Goal: Register for event/course

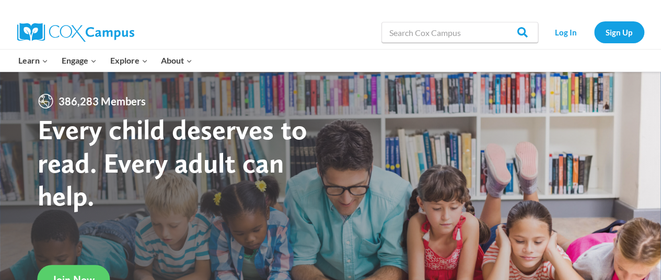
click at [562, 33] on link "Log In" at bounding box center [565, 31] width 45 height 21
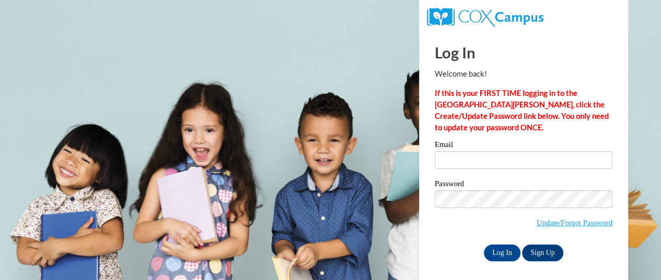
scroll to position [4, 0]
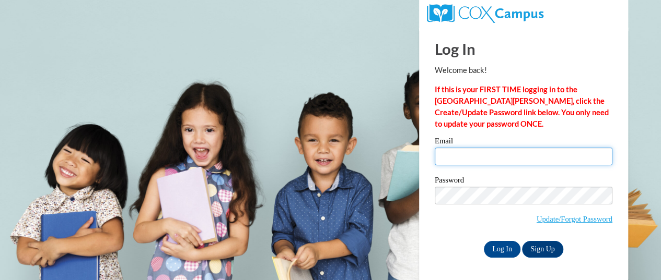
click at [449, 157] on input "Email" at bounding box center [523, 157] width 178 height 18
type input "[EMAIL_ADDRESS][PERSON_NAME][DOMAIN_NAME]"
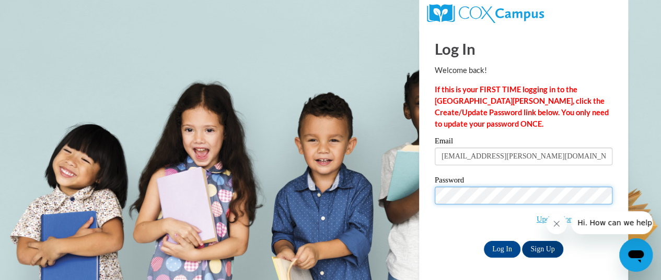
click at [484, 241] on input "Log In" at bounding box center [502, 249] width 37 height 17
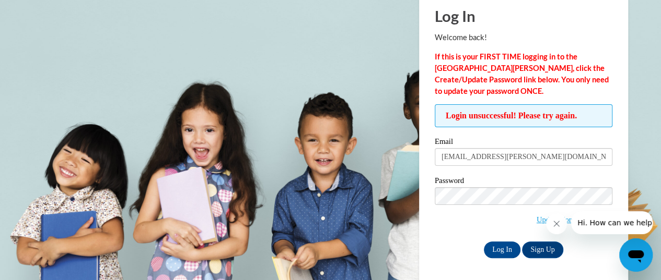
click at [569, 220] on div at bounding box center [599, 222] width 107 height 23
click at [556, 225] on icon "Close message from company" at bounding box center [556, 224] width 8 height 8
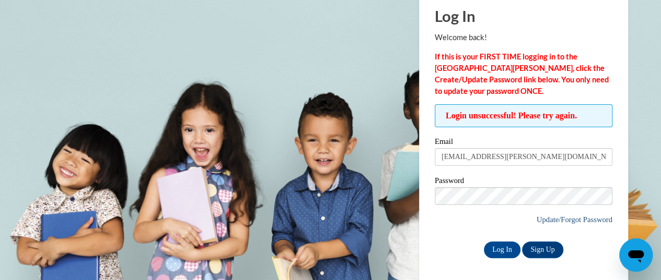
click at [568, 216] on link "Update/Forgot Password" at bounding box center [574, 220] width 76 height 8
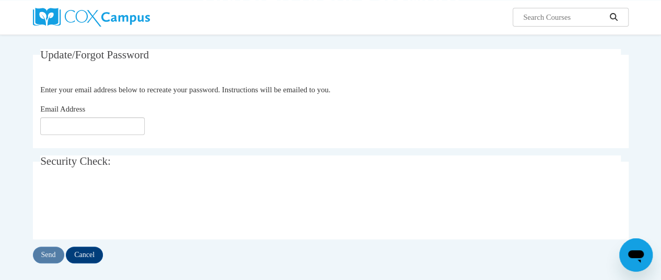
scroll to position [89, 0]
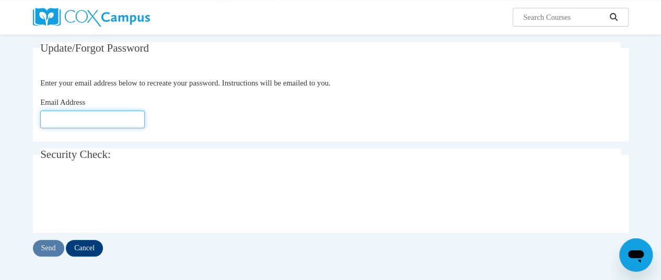
click at [100, 116] on input "Email Address" at bounding box center [92, 120] width 104 height 18
type input "[EMAIL_ADDRESS][PERSON_NAME][DOMAIN_NAME]"
click at [50, 246] on input "Send" at bounding box center [48, 248] width 31 height 17
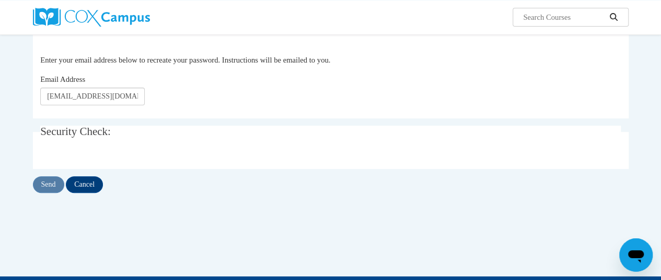
scroll to position [89, 0]
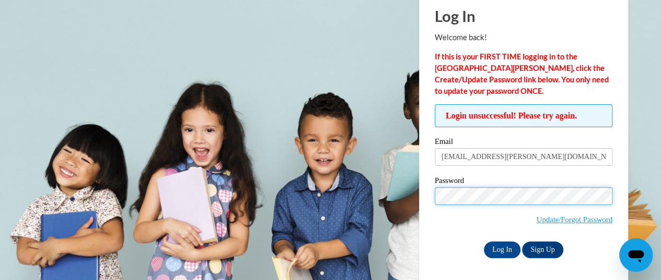
click at [484, 242] on input "Log In" at bounding box center [502, 250] width 37 height 17
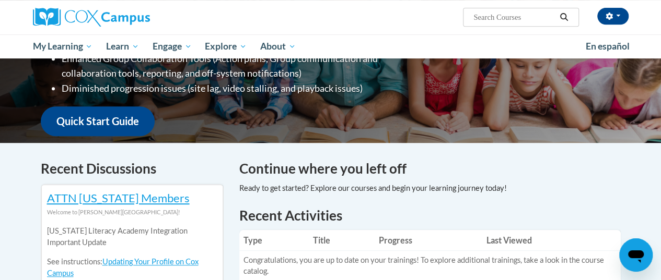
scroll to position [197, 0]
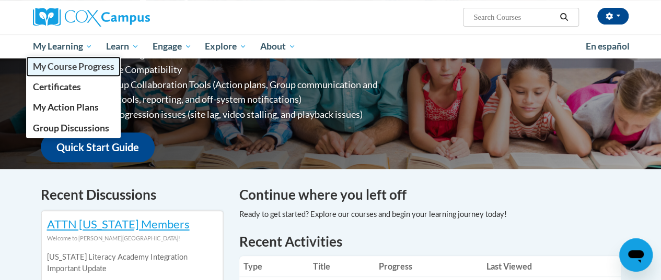
click at [73, 67] on span "My Course Progress" at bounding box center [72, 66] width 81 height 11
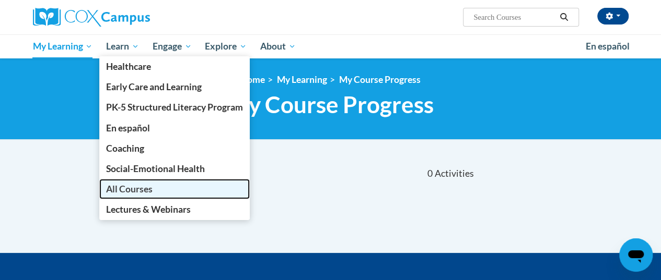
click at [150, 185] on span "All Courses" at bounding box center [129, 189] width 46 height 11
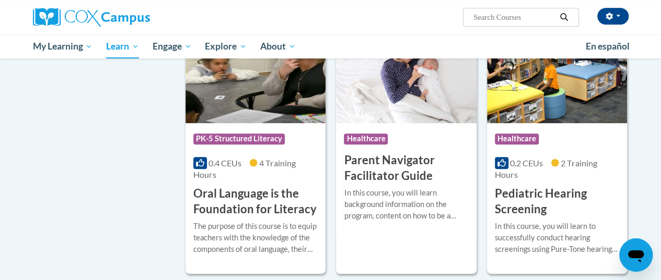
scroll to position [2286, 0]
click at [233, 186] on h3 "Oral Language is the Foundation for Literacy" at bounding box center [255, 202] width 124 height 32
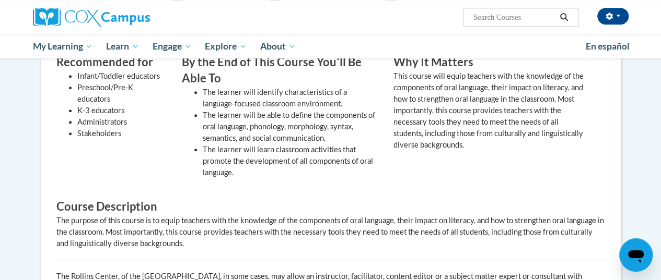
scroll to position [361, 0]
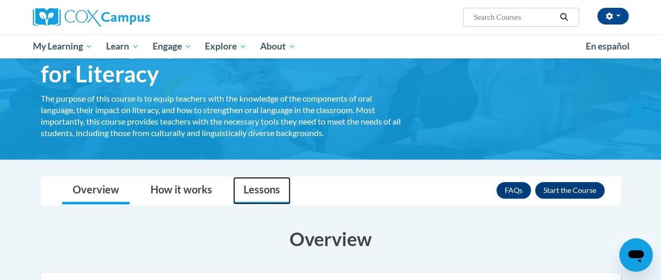
click at [264, 187] on link "Lessons" at bounding box center [261, 191] width 57 height 28
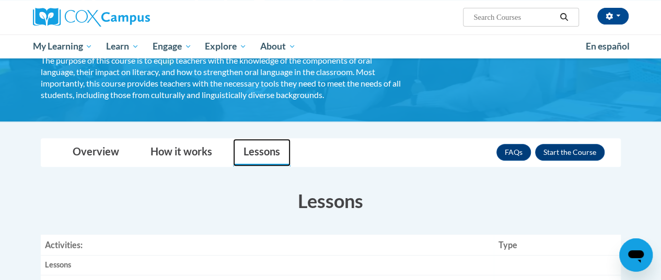
scroll to position [112, 0]
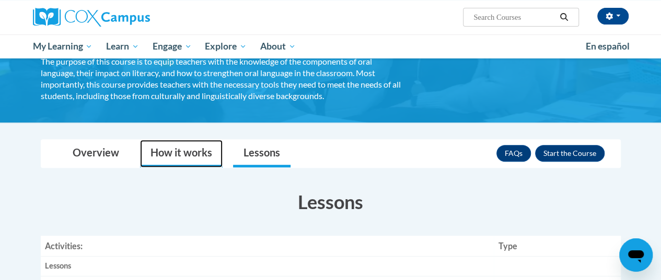
click at [168, 147] on link "How it works" at bounding box center [181, 154] width 83 height 28
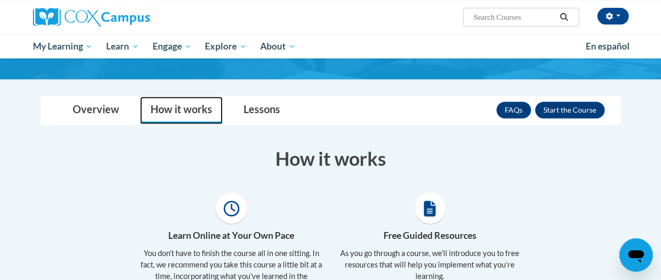
scroll to position [146, 0]
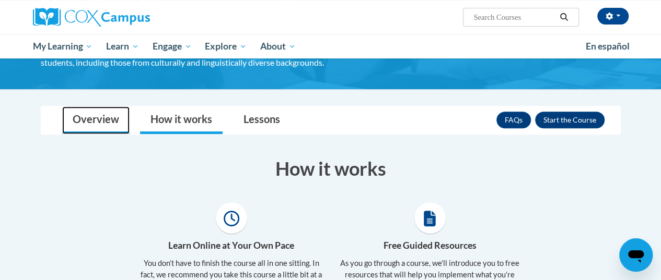
click at [102, 125] on link "Overview" at bounding box center [95, 121] width 67 height 28
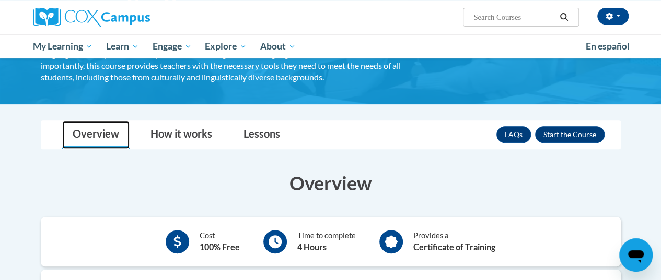
scroll to position [144, 0]
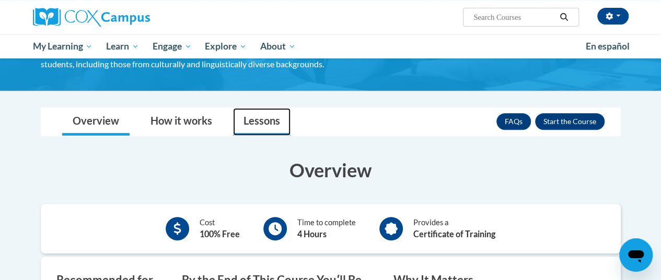
click at [265, 119] on link "Lessons" at bounding box center [261, 122] width 57 height 28
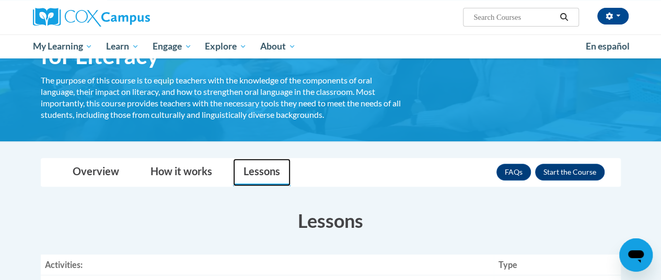
scroll to position [85, 0]
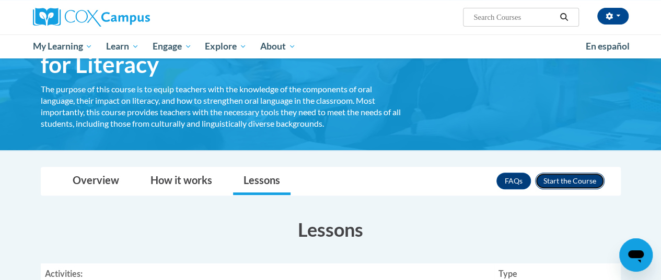
click at [591, 177] on button "Enroll" at bounding box center [569, 181] width 69 height 17
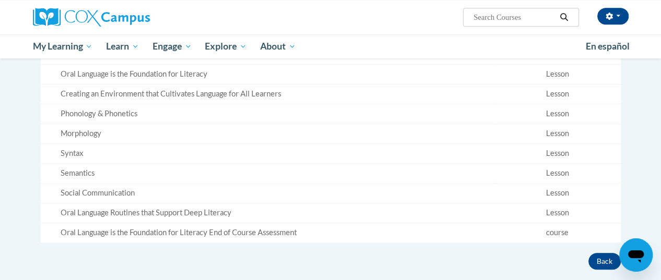
scroll to position [357, 0]
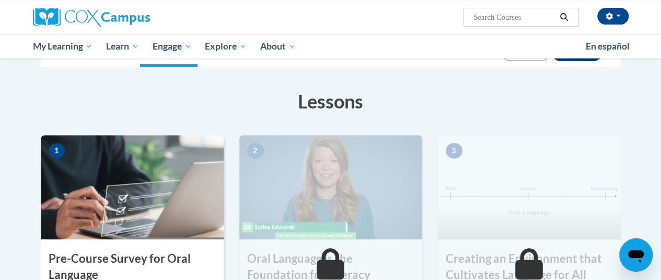
scroll to position [162, 0]
click at [136, 174] on img at bounding box center [132, 187] width 183 height 104
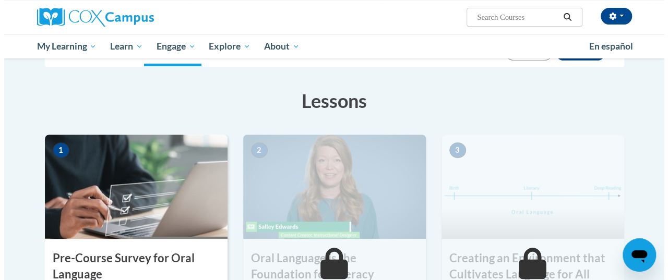
scroll to position [245, 0]
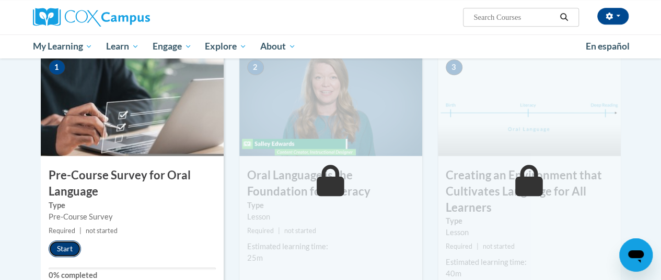
click at [66, 251] on button "Start" at bounding box center [65, 249] width 32 height 17
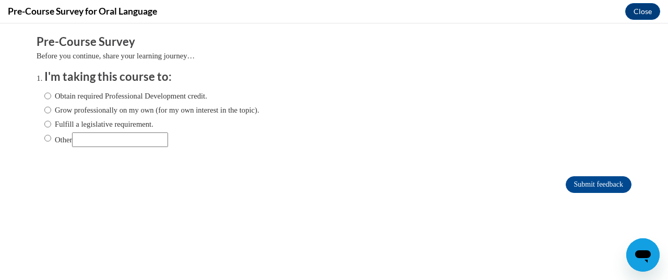
scroll to position [0, 0]
click at [62, 99] on label "Obtain required Professional Development credit." at bounding box center [125, 95] width 163 height 11
click at [51, 99] on input "Obtain required Professional Development credit." at bounding box center [47, 95] width 7 height 11
radio input "true"
click at [89, 111] on label "Grow professionally on my own (for my own interest in the topic)." at bounding box center [151, 109] width 215 height 11
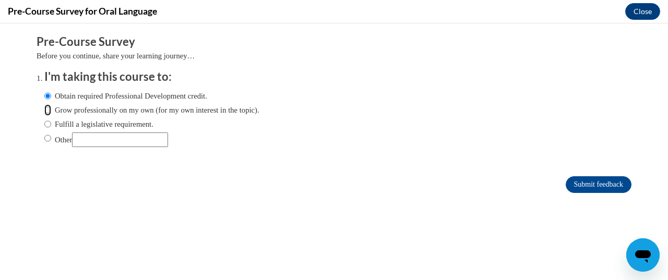
click at [51, 111] on input "Grow professionally on my own (for my own interest in the topic)." at bounding box center [47, 109] width 7 height 11
radio input "true"
click at [581, 185] on input "Submit feedback" at bounding box center [599, 184] width 66 height 17
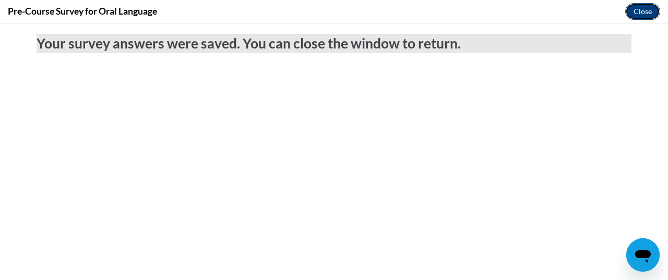
click at [646, 13] on button "Close" at bounding box center [643, 11] width 35 height 17
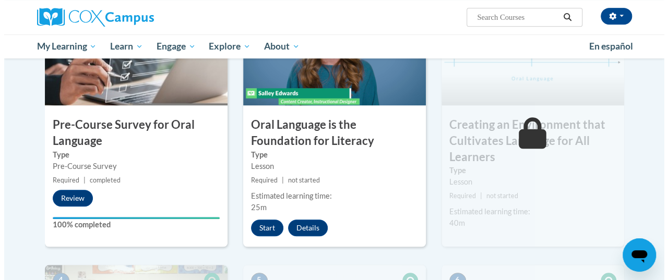
scroll to position [300, 0]
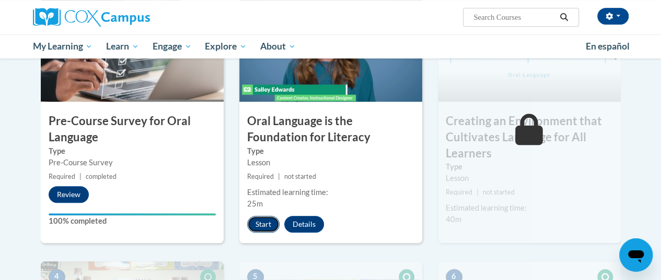
click at [261, 223] on button "Start" at bounding box center [263, 224] width 32 height 17
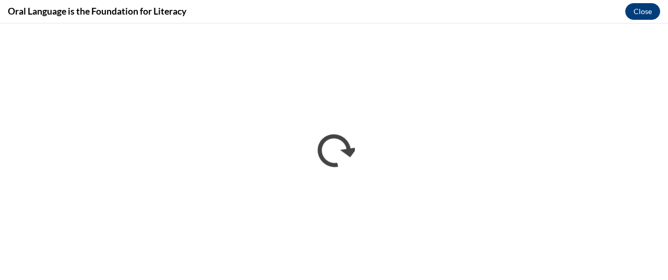
scroll to position [0, 0]
